Goal: Communication & Community: Answer question/provide support

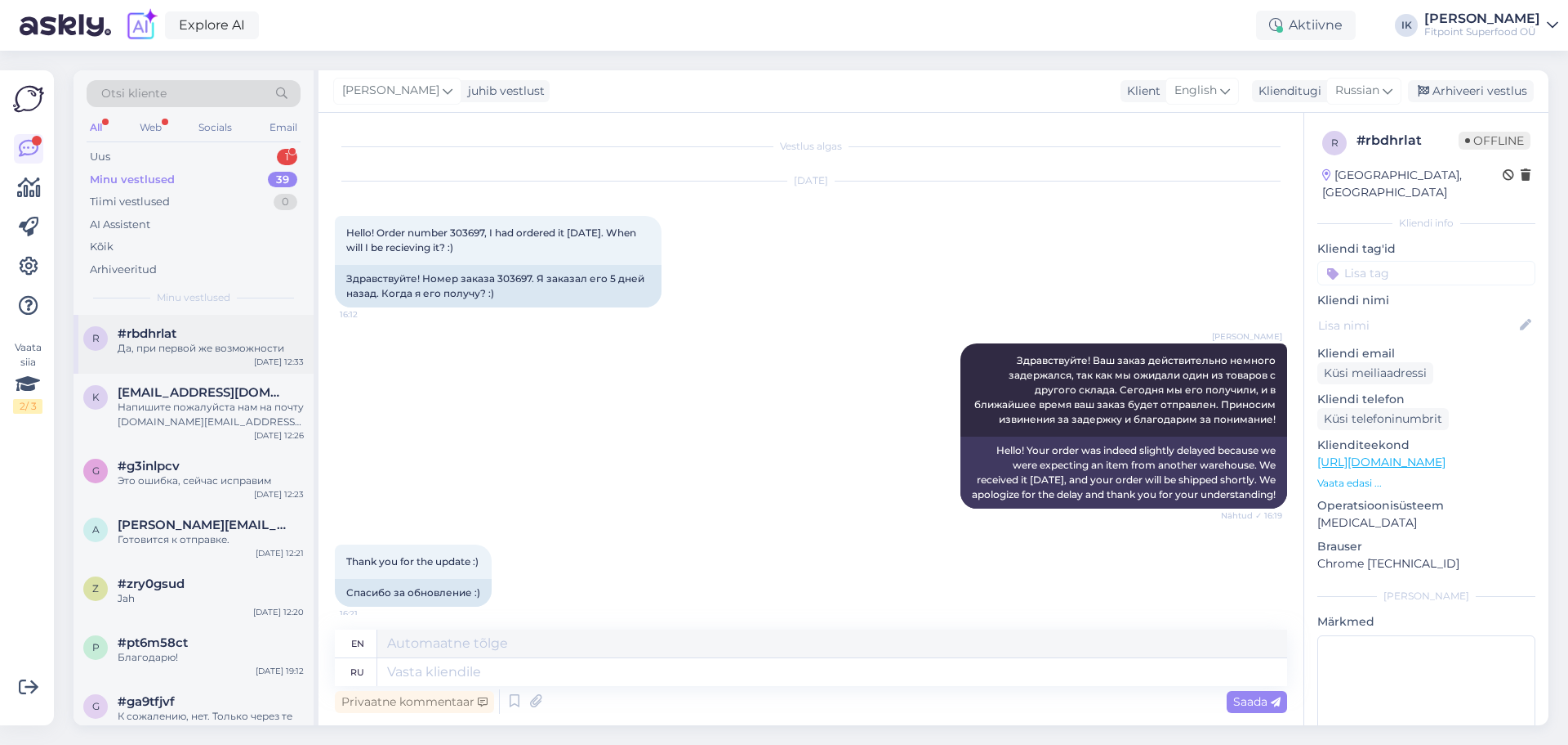
scroll to position [1153, 0]
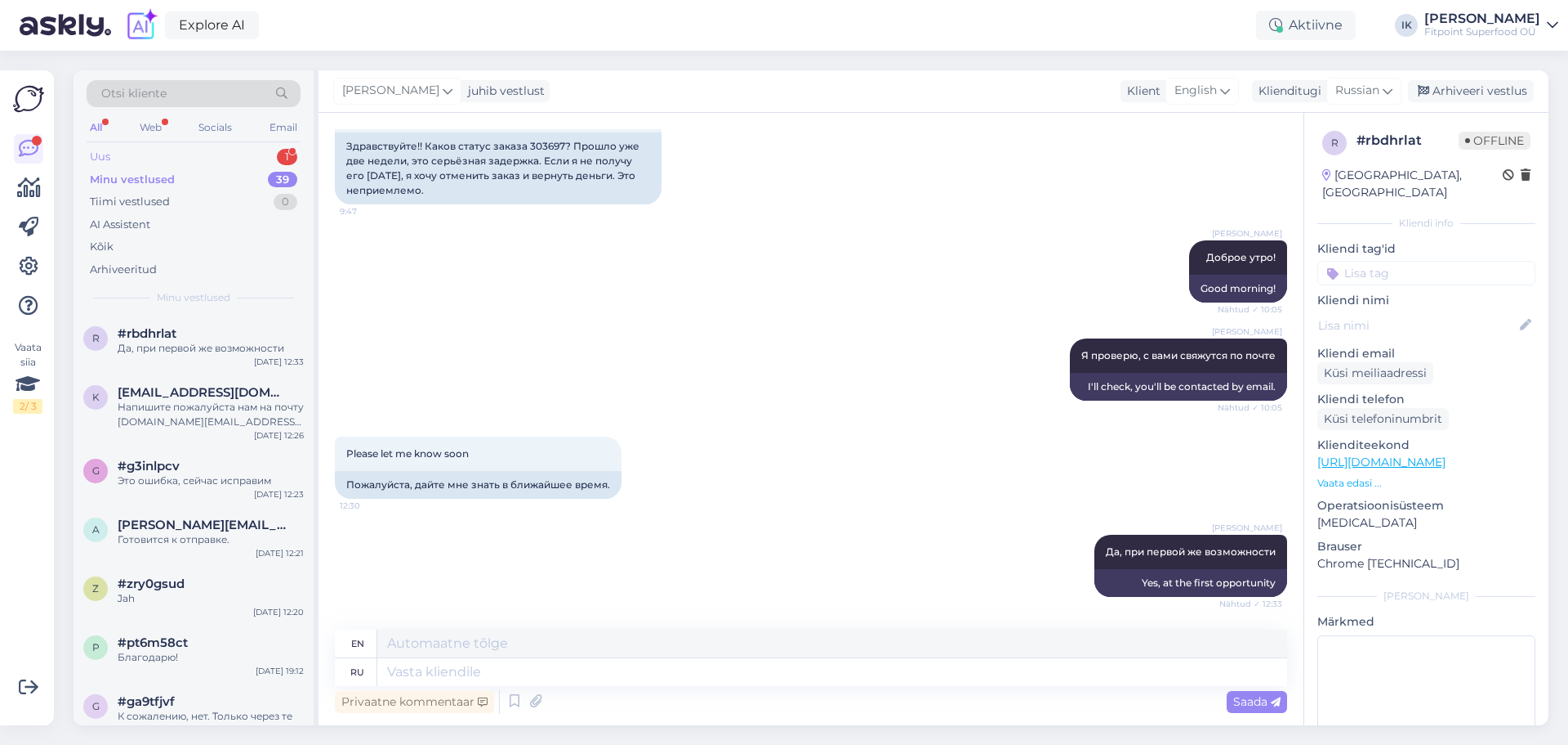
click at [156, 151] on div "Uus 1" at bounding box center [194, 156] width 214 height 22
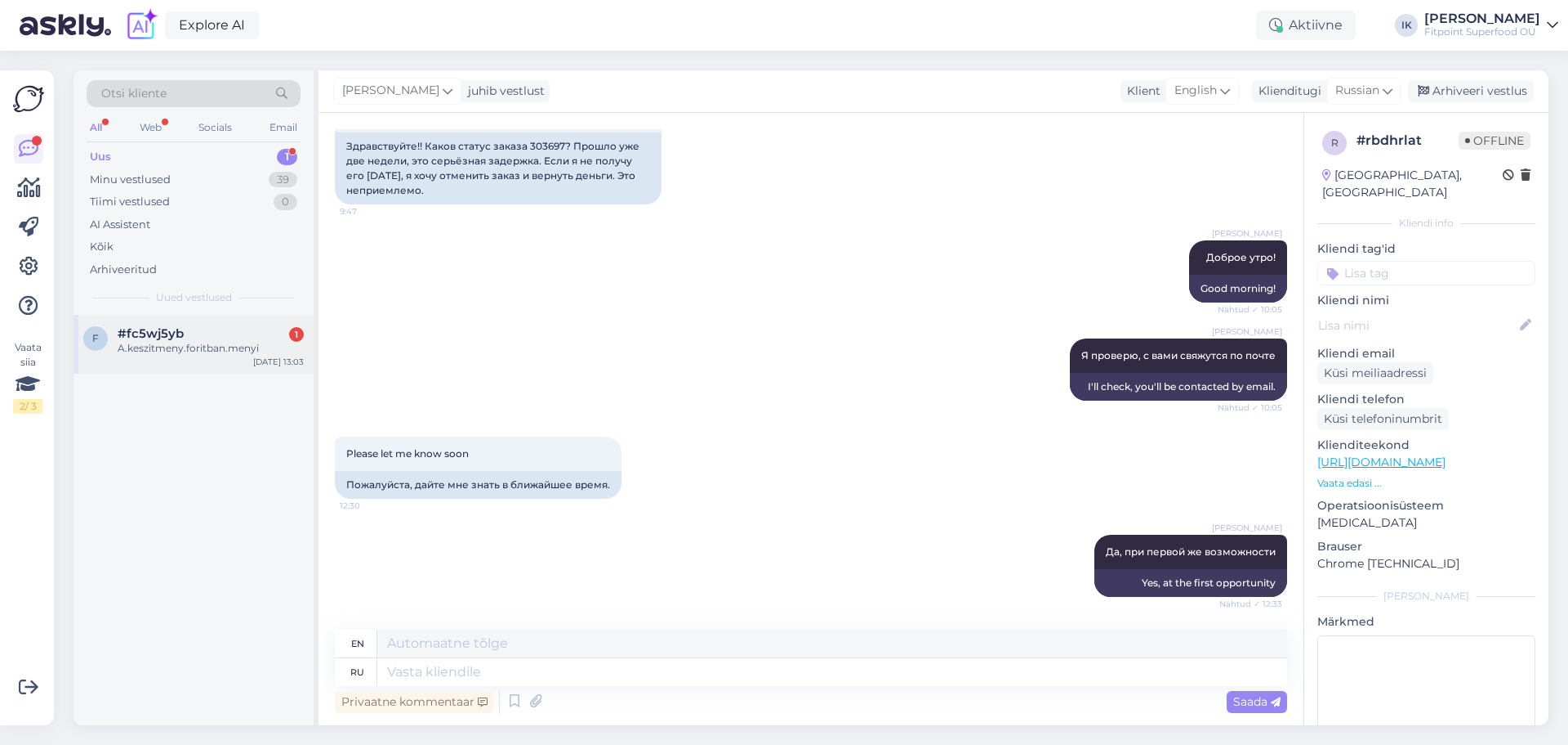
click at [199, 343] on div "A.keszitmeny.foritban.menyi" at bounding box center [210, 348] width 186 height 15
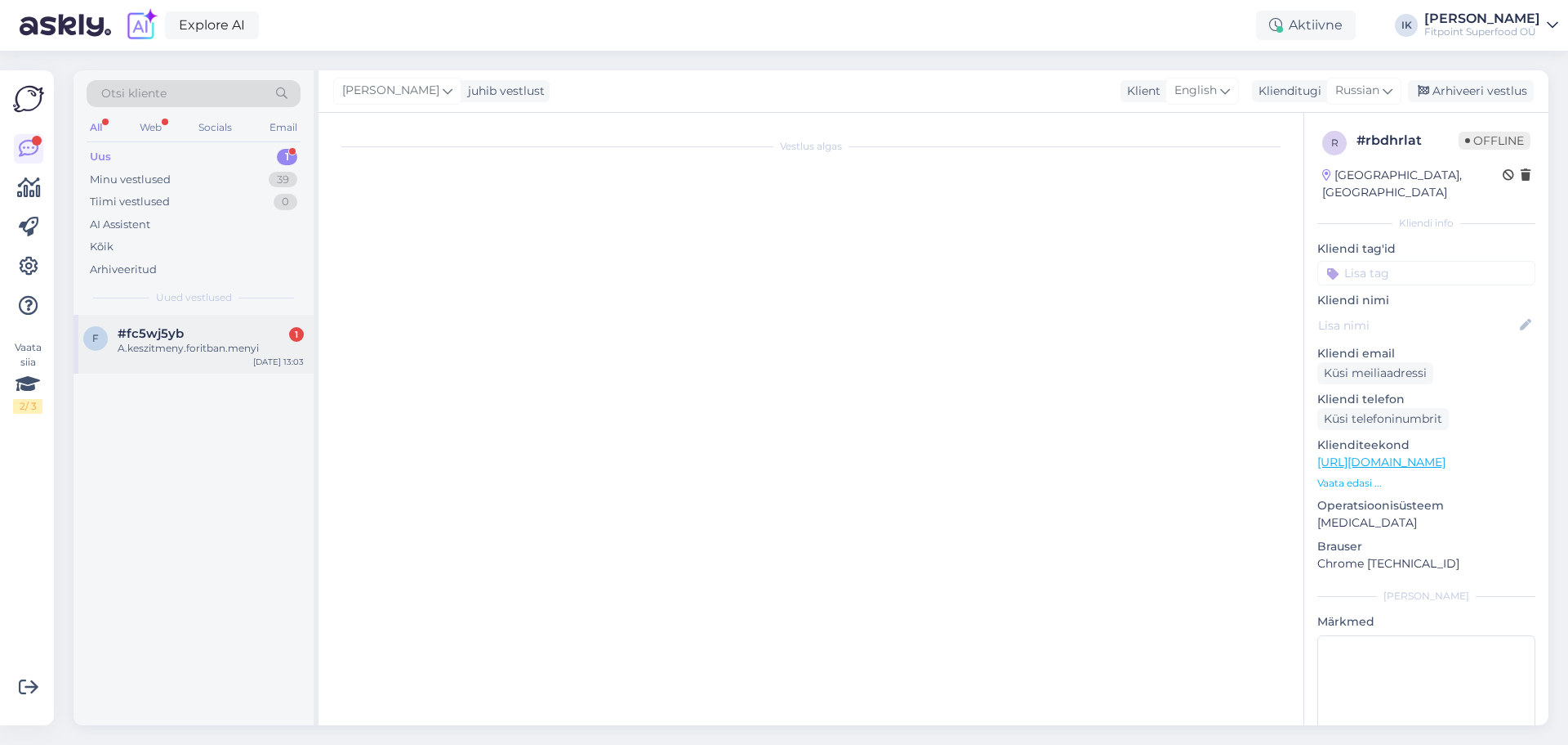
scroll to position [0, 0]
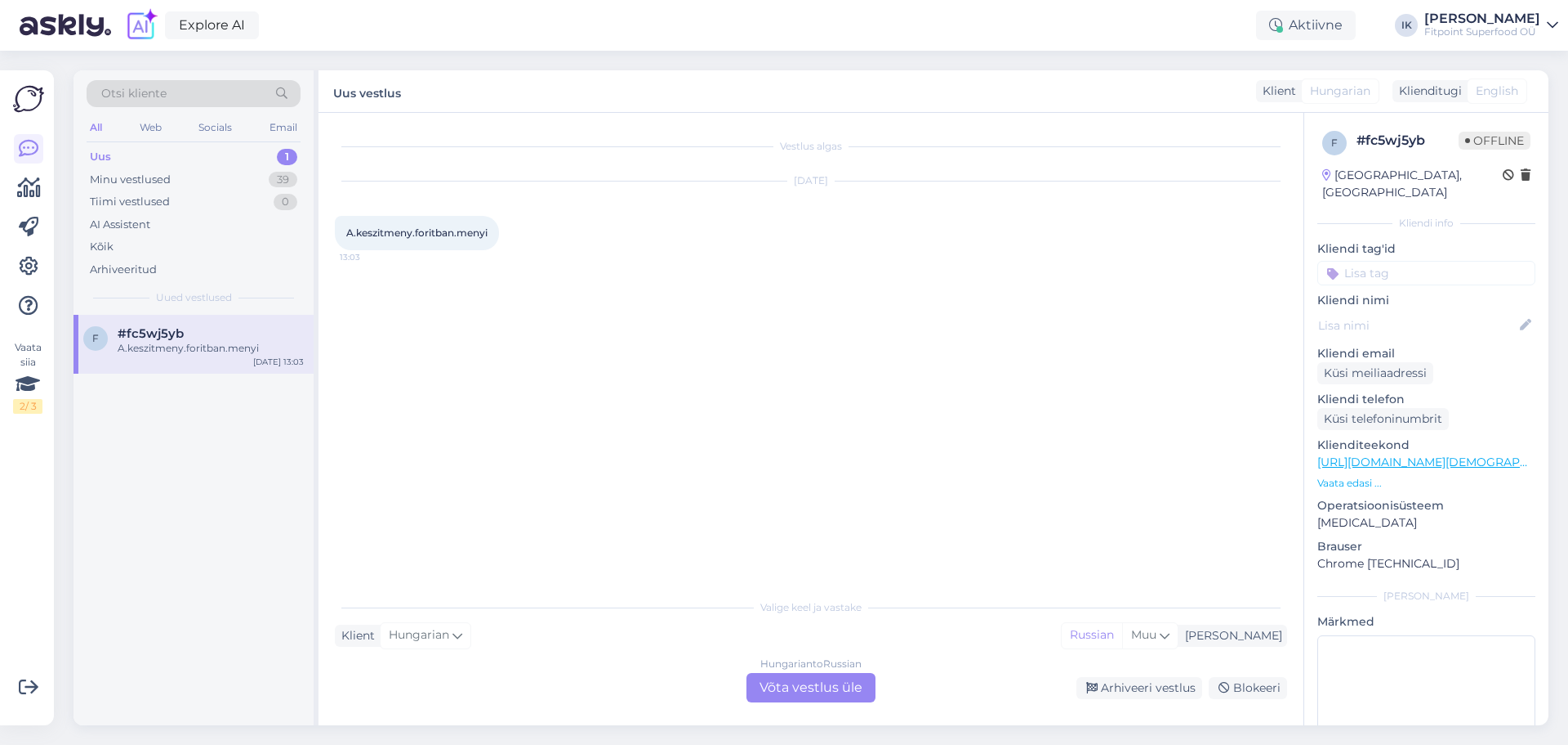
click at [808, 688] on div "Hungarian to Russian Võta vestlus üle" at bounding box center [811, 687] width 129 height 29
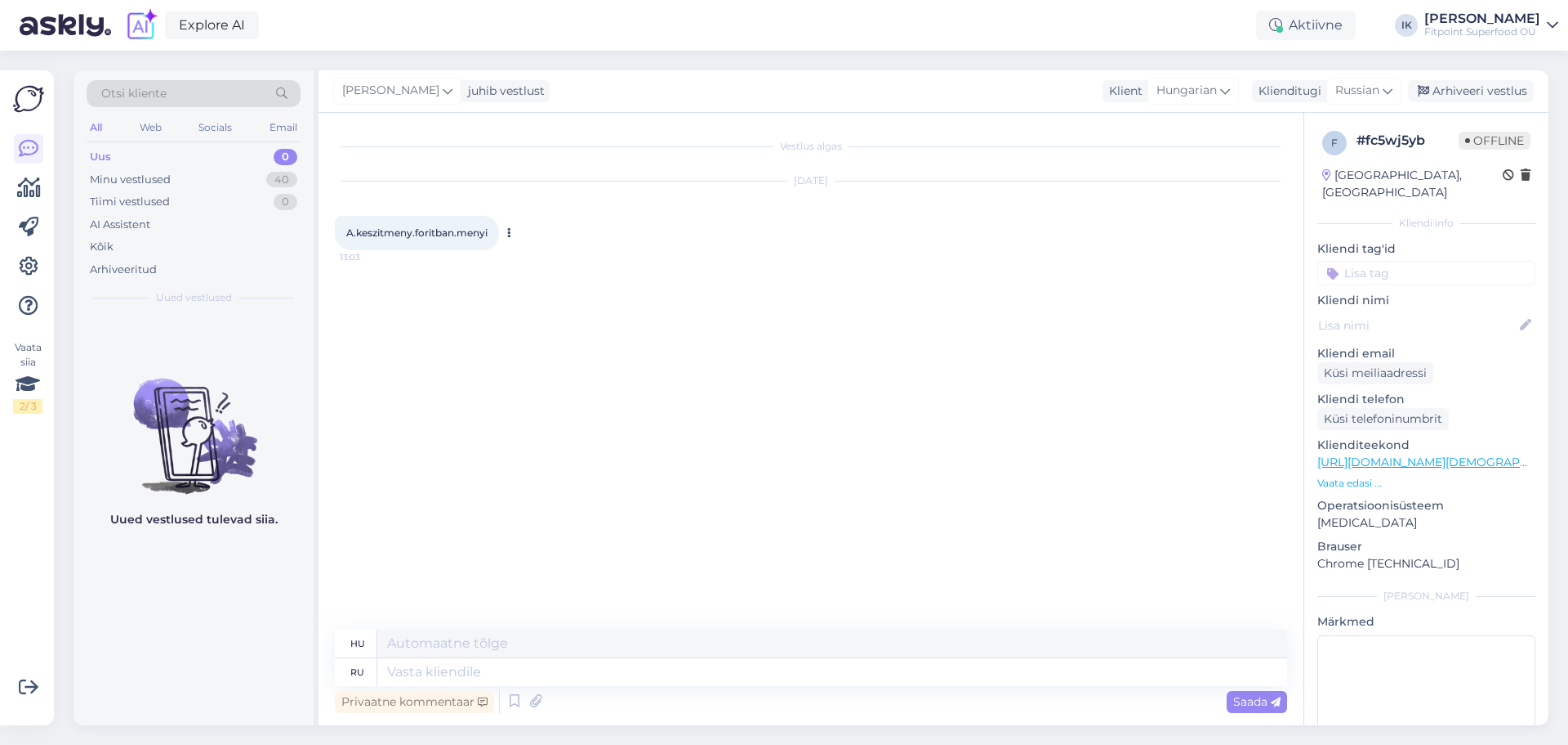
click at [407, 232] on span "A.keszitmeny.foritban.menyi" at bounding box center [416, 232] width 141 height 13
click at [462, 659] on textarea at bounding box center [832, 672] width 910 height 27
type textarea "З"
type textarea "Z"
type textarea "Здравствуйте!"
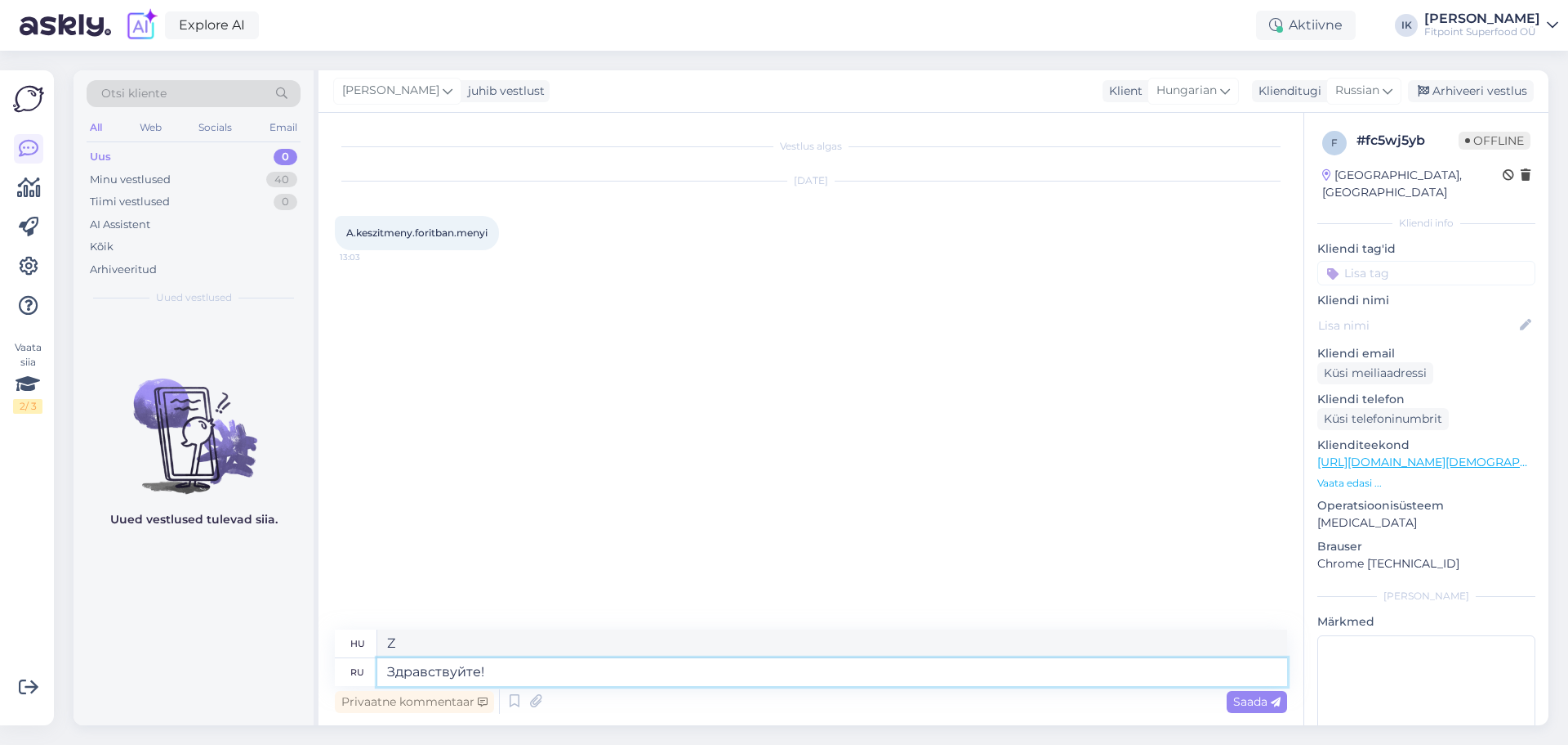
type textarea "Helló!"
type textarea "Извините,"
type textarea "Sajnálom,"
type textarea "Извините, я"
type textarea "Sajnálom, én"
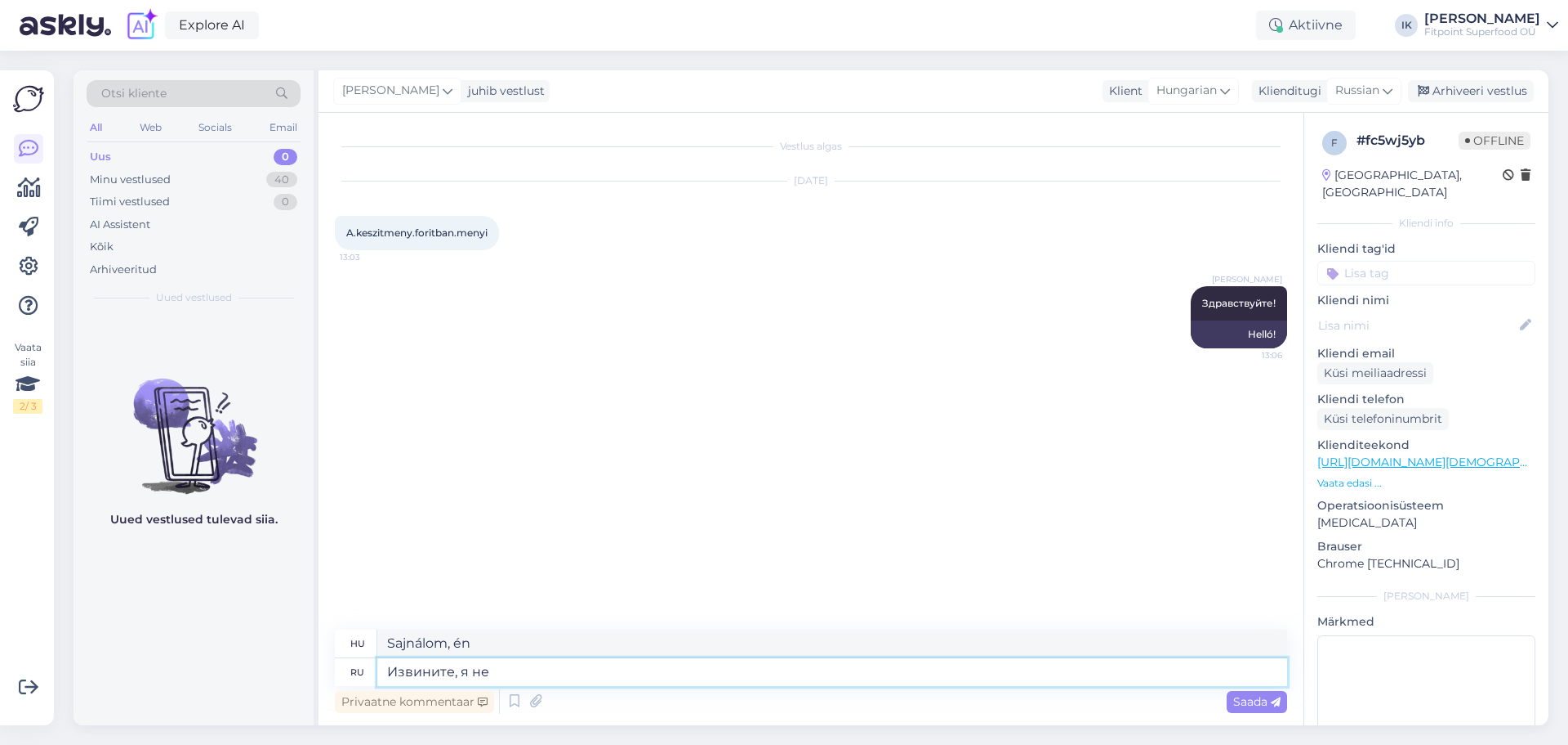
type textarea "Извините, я не"
type textarea "Sajnálom, nem"
type textarea "Извините, я не понимаю"
type textarea "Bocsánat, nem értem."
type textarea "Извините, я не понимаю что"
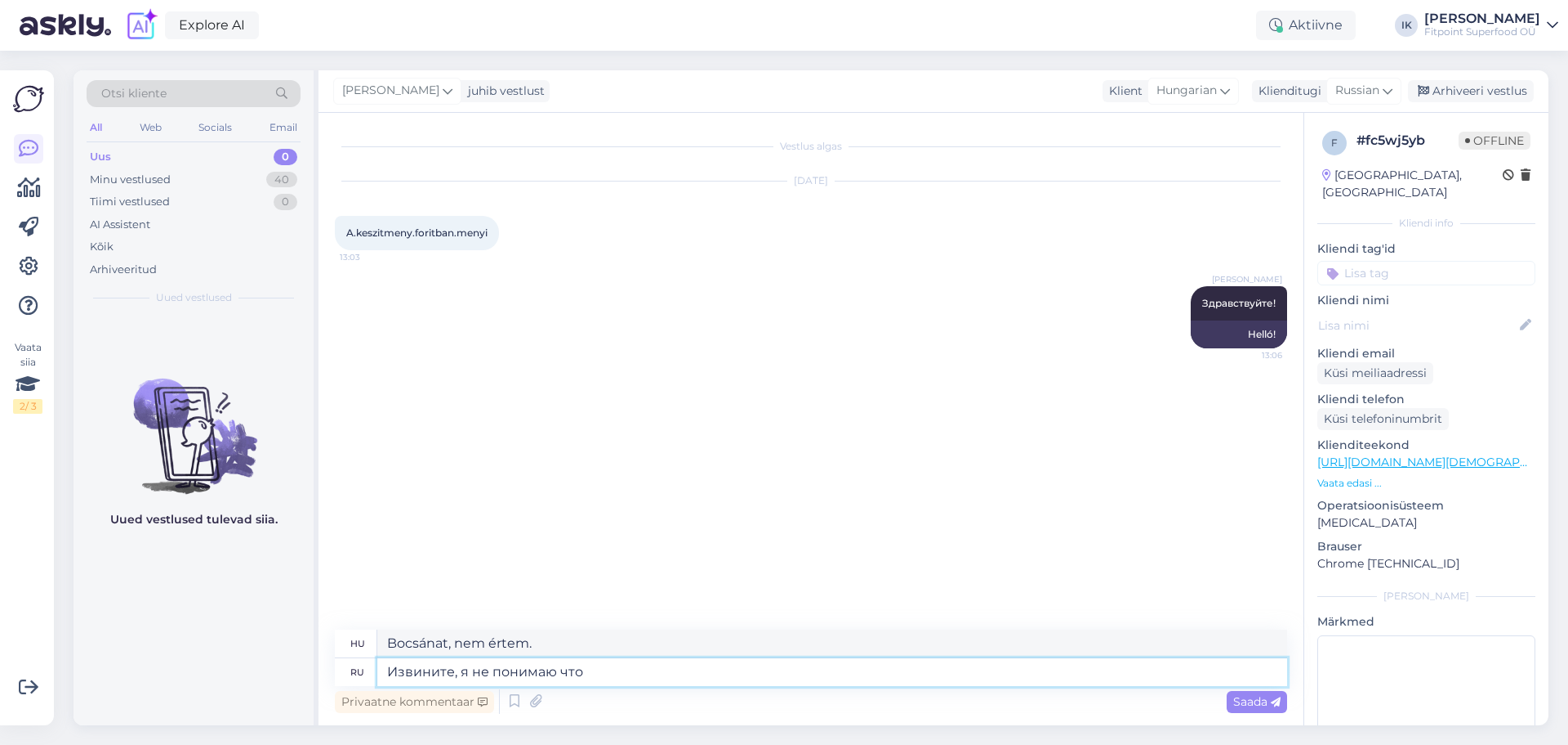
type textarea "Bocsánat, nem értem, mit"
type textarea "Извините, я не понимаю что написано"
type textarea "Bocsánat, nem értem, ami írva van."
